Goal: Task Accomplishment & Management: Manage account settings

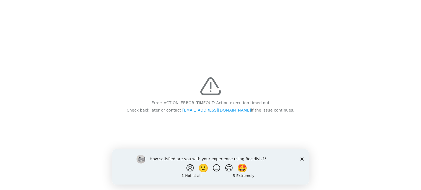
click at [269, 59] on div "Error: ACTION_ERROR_TIMEOUT: Action execution timed out Check back later or con…" at bounding box center [210, 95] width 421 height 190
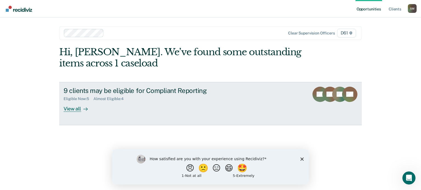
click at [69, 109] on div "View all" at bounding box center [79, 106] width 31 height 11
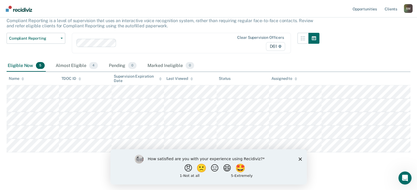
scroll to position [36, 0]
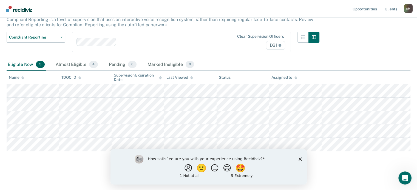
click at [301, 158] on icon "Close survey" at bounding box center [299, 159] width 3 height 3
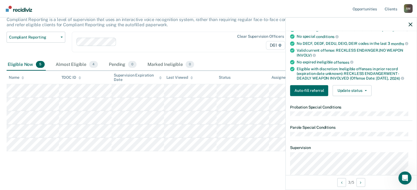
scroll to position [110, 0]
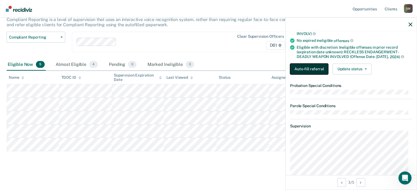
click at [310, 70] on button "Auto-fill referral" at bounding box center [309, 69] width 38 height 11
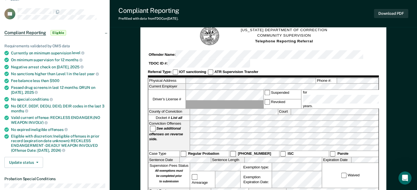
scroll to position [27, 0]
click at [383, 13] on button "Download PDF" at bounding box center [391, 13] width 34 height 9
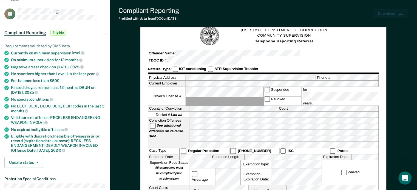
scroll to position [0, 0]
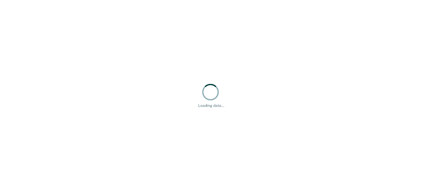
click at [255, 100] on div "Loading data..." at bounding box center [210, 95] width 421 height 190
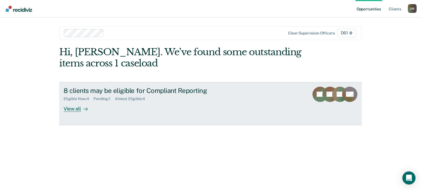
click at [75, 108] on div "View all" at bounding box center [79, 106] width 31 height 11
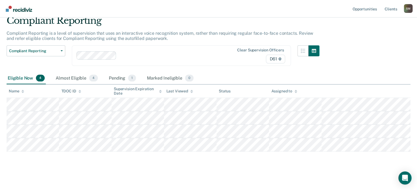
scroll to position [23, 0]
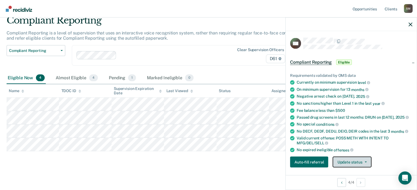
click at [339, 159] on button "Update status" at bounding box center [351, 162] width 39 height 11
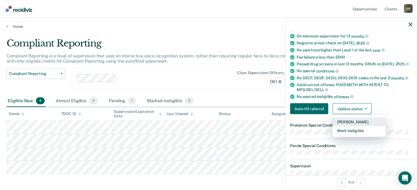
scroll to position [55, 0]
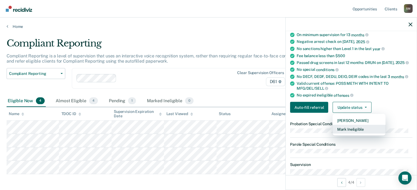
click at [343, 127] on button "Mark Ineligible" at bounding box center [358, 129] width 53 height 9
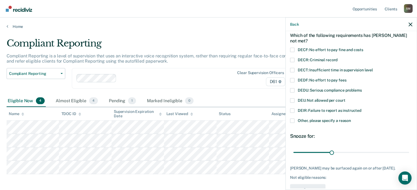
scroll to position [13, 0]
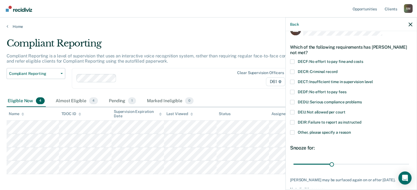
click at [291, 60] on span at bounding box center [292, 61] width 4 height 4
click at [363, 59] on input "DECF: No effort to pay fine and costs" at bounding box center [363, 59] width 0 height 0
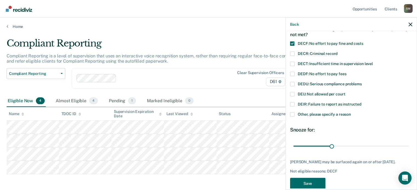
scroll to position [41, 0]
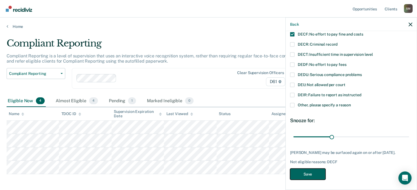
click at [310, 172] on button "Save" at bounding box center [307, 174] width 35 height 11
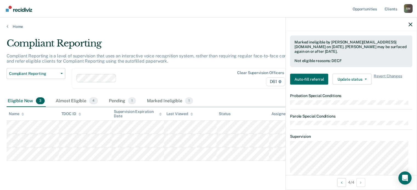
scroll to position [96, 0]
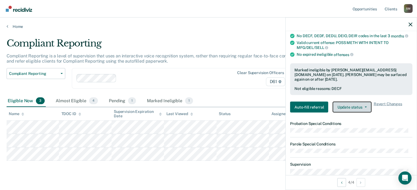
click at [352, 104] on button "Update status" at bounding box center [351, 107] width 39 height 11
click at [335, 11] on nav "Opportunities Client s [PERSON_NAME] [PERSON_NAME] Profile How it works Log Out" at bounding box center [208, 8] width 408 height 17
click at [175, 67] on div "Compliant Reporting is a level of supervision that uses an interactive voice re…" at bounding box center [163, 60] width 313 height 15
click at [411, 26] on icon "button" at bounding box center [410, 24] width 4 height 4
